Goal: Navigation & Orientation: Find specific page/section

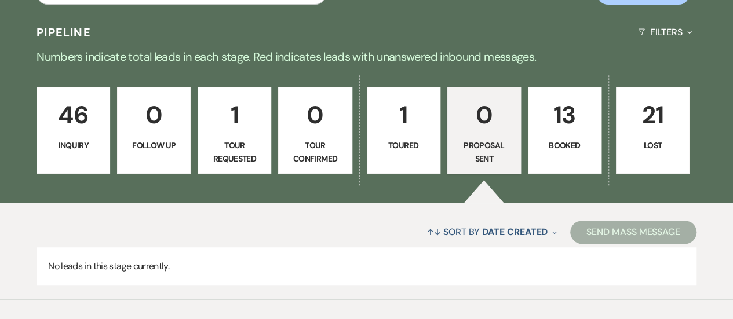
scroll to position [241, 0]
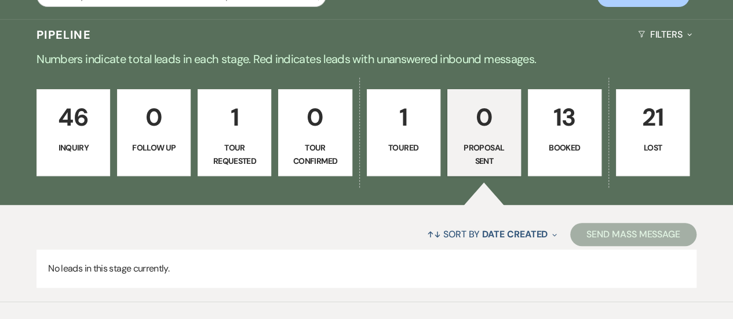
click at [566, 132] on p "13" at bounding box center [565, 117] width 59 height 39
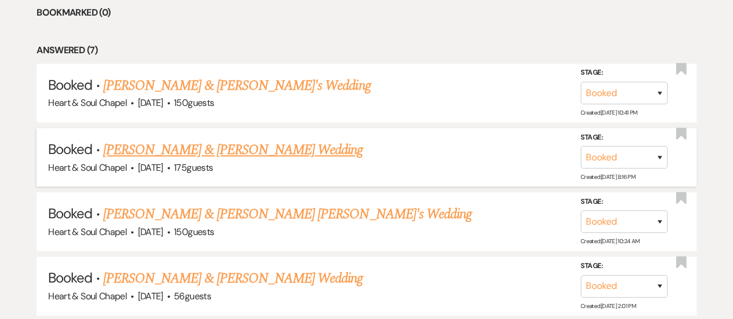
scroll to position [525, 0]
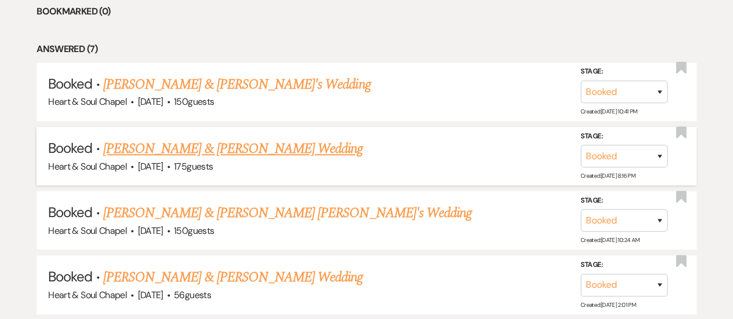
click at [268, 143] on link "[PERSON_NAME] & [PERSON_NAME] Wedding" at bounding box center [233, 149] width 260 height 21
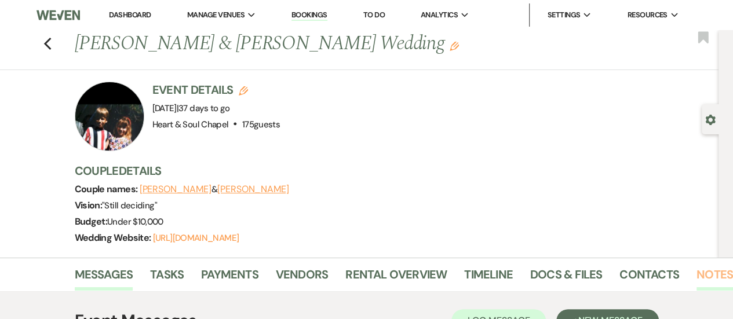
click at [712, 267] on link "Notes" at bounding box center [715, 278] width 37 height 26
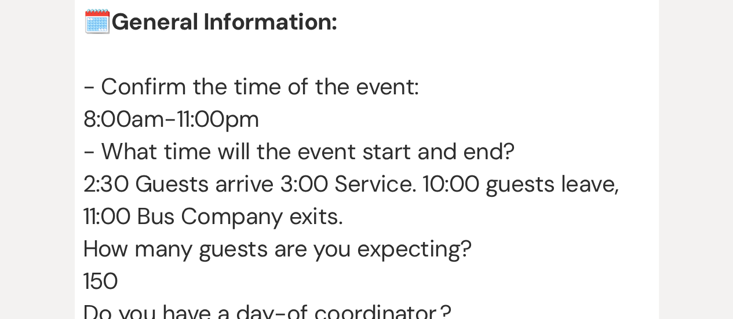
scroll to position [1243, 0]
